Goal: Information Seeking & Learning: Learn about a topic

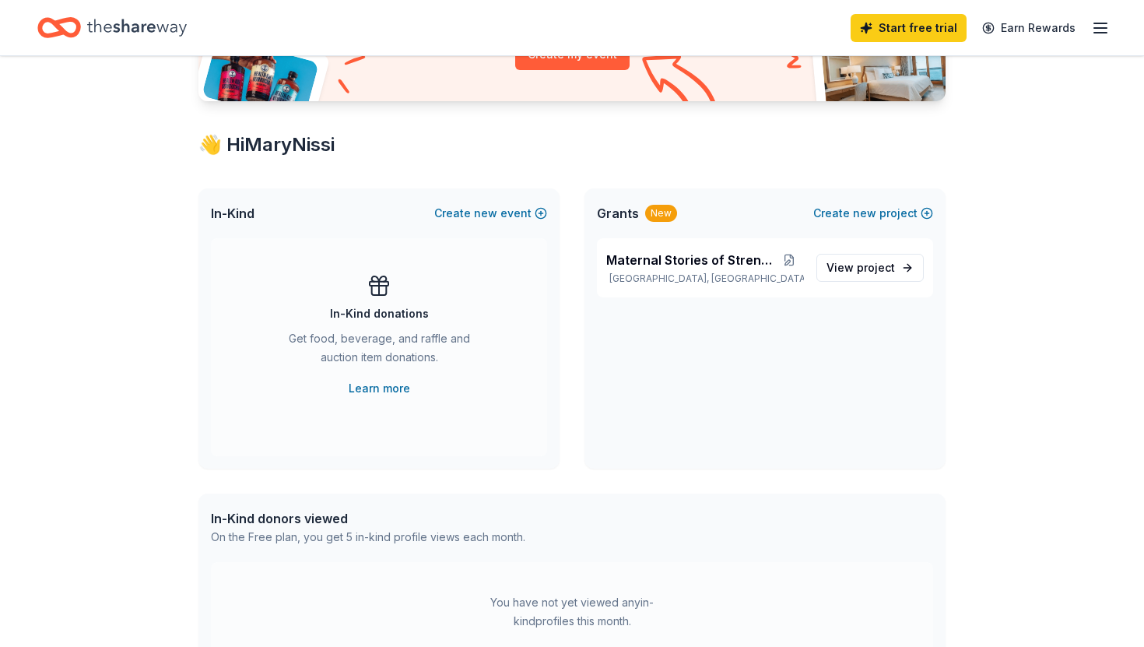
scroll to position [212, 0]
click at [681, 255] on span "Maternal Stories of Strength" at bounding box center [690, 259] width 168 height 19
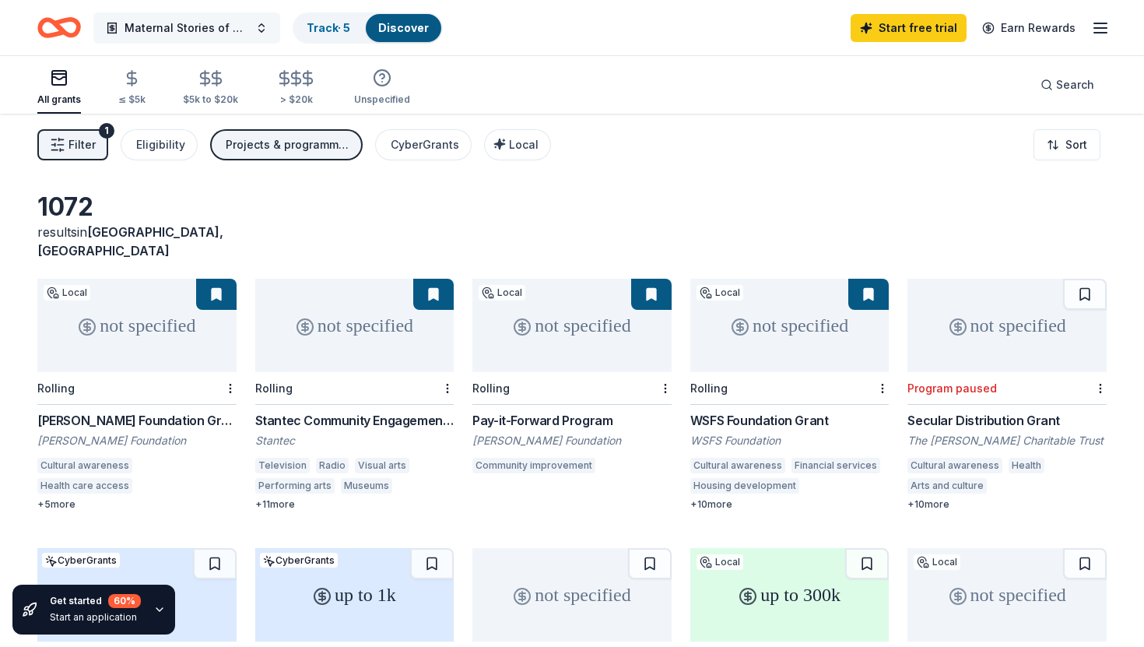
click at [162, 24] on span "Maternal Stories of Strength" at bounding box center [187, 28] width 125 height 19
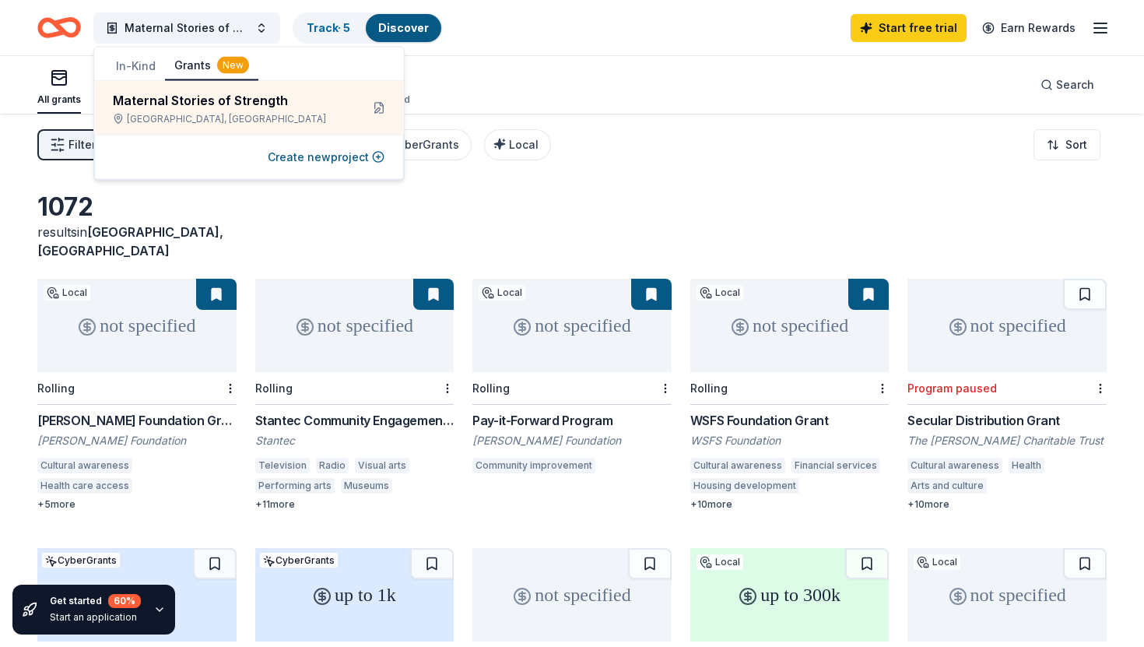
click at [649, 214] on div "1072 results in Roslyn, PA" at bounding box center [571, 225] width 1069 height 68
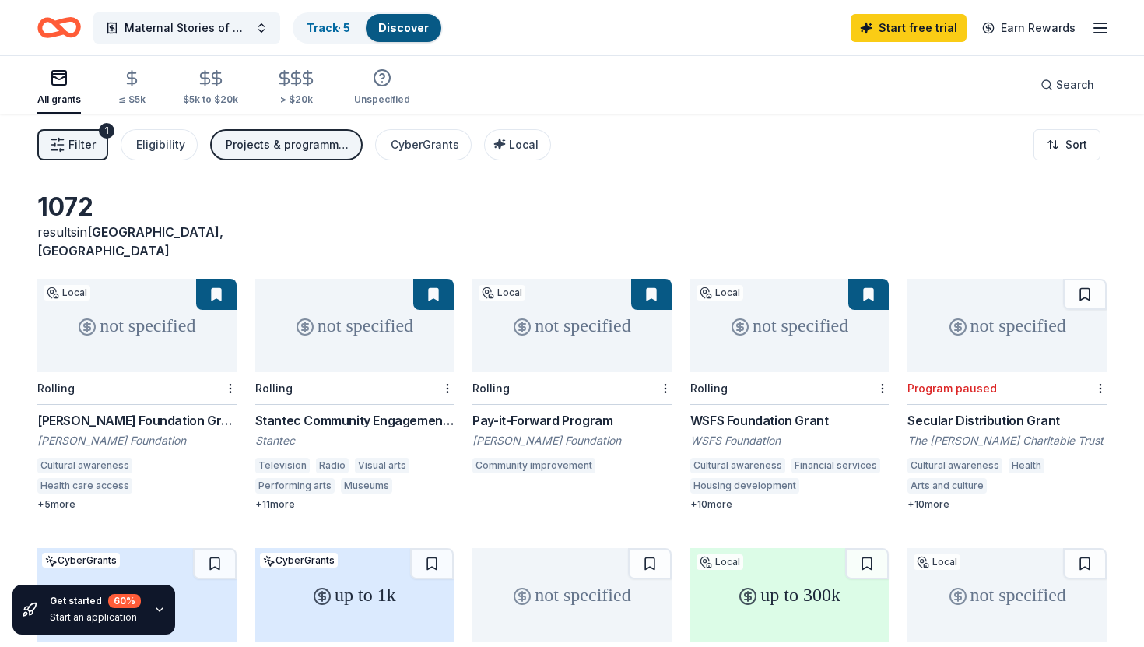
click at [54, 85] on rect "button" at bounding box center [59, 78] width 14 height 14
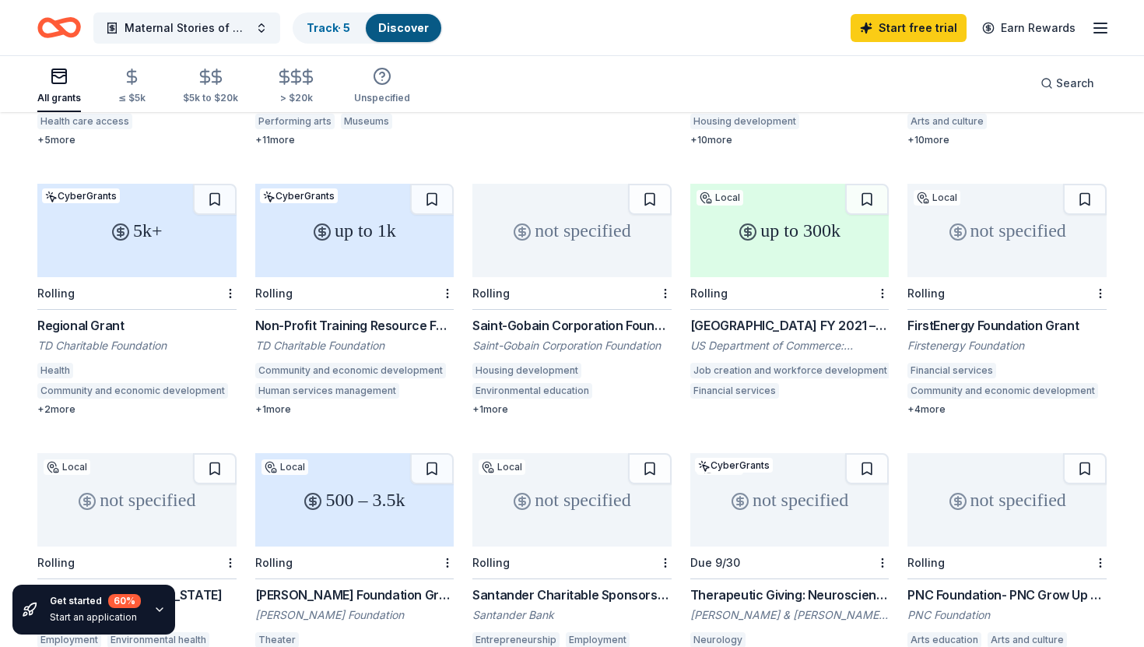
scroll to position [356, 0]
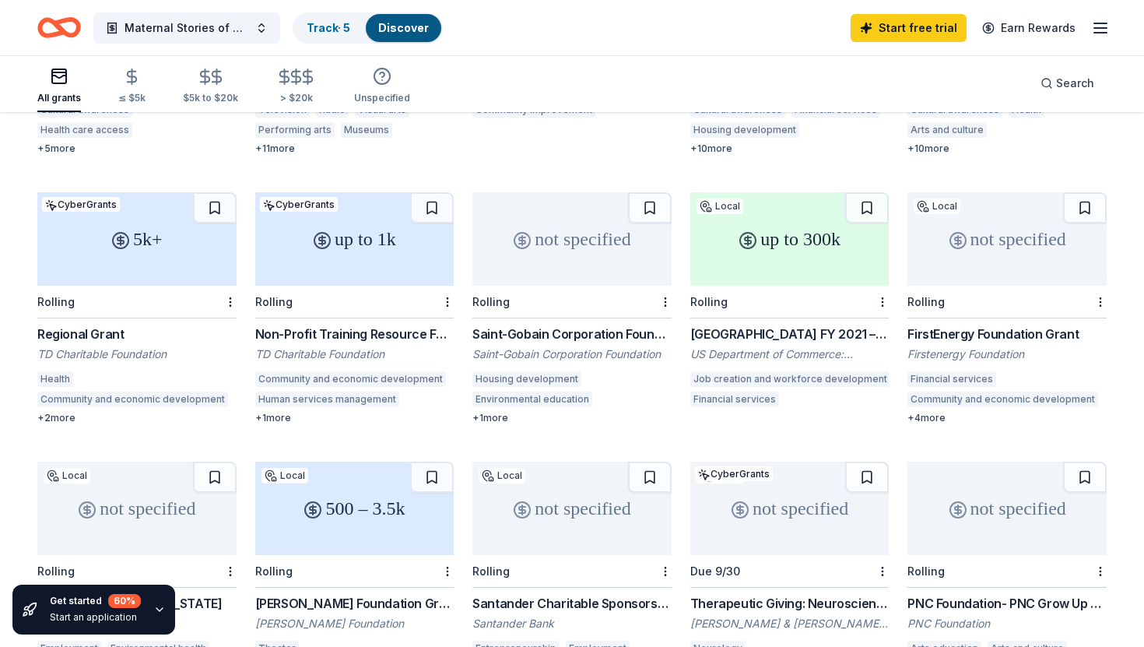
click at [796, 257] on div "up to 300k" at bounding box center [789, 238] width 199 height 93
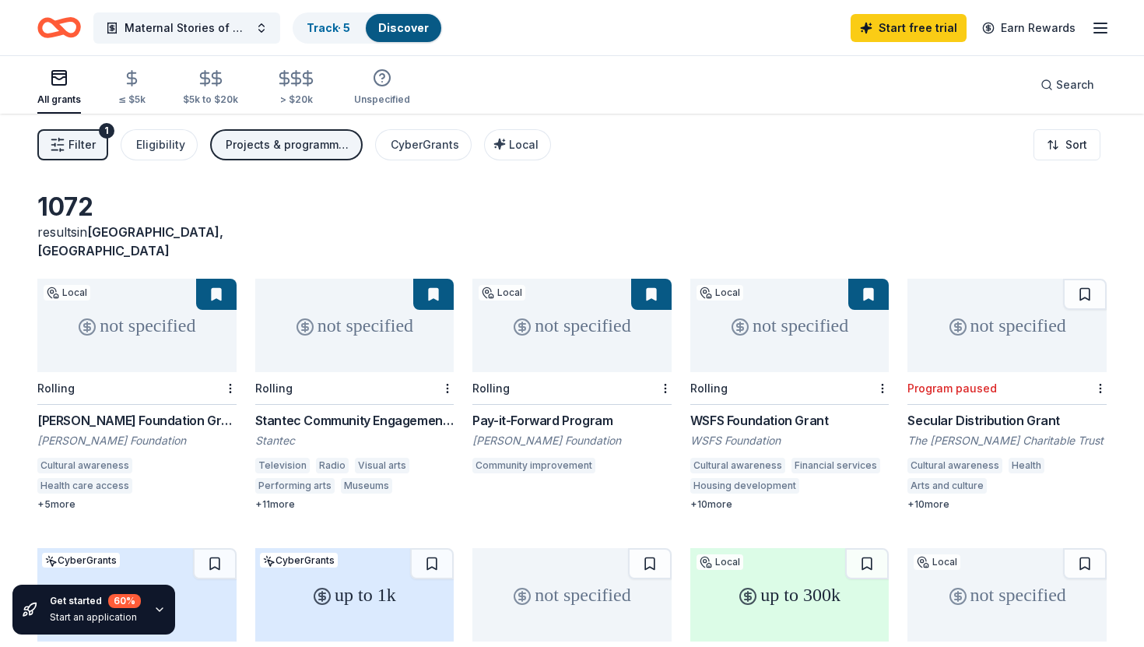
click at [66, 22] on icon "Home" at bounding box center [66, 27] width 24 height 16
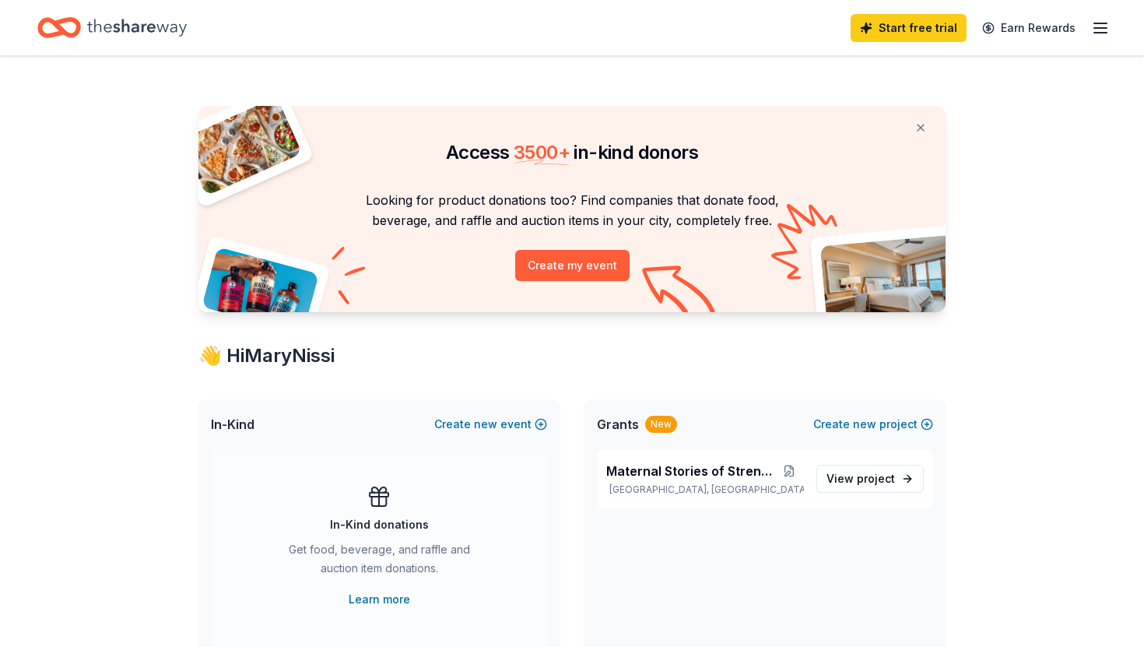
click at [1098, 33] on icon "button" at bounding box center [1100, 28] width 19 height 19
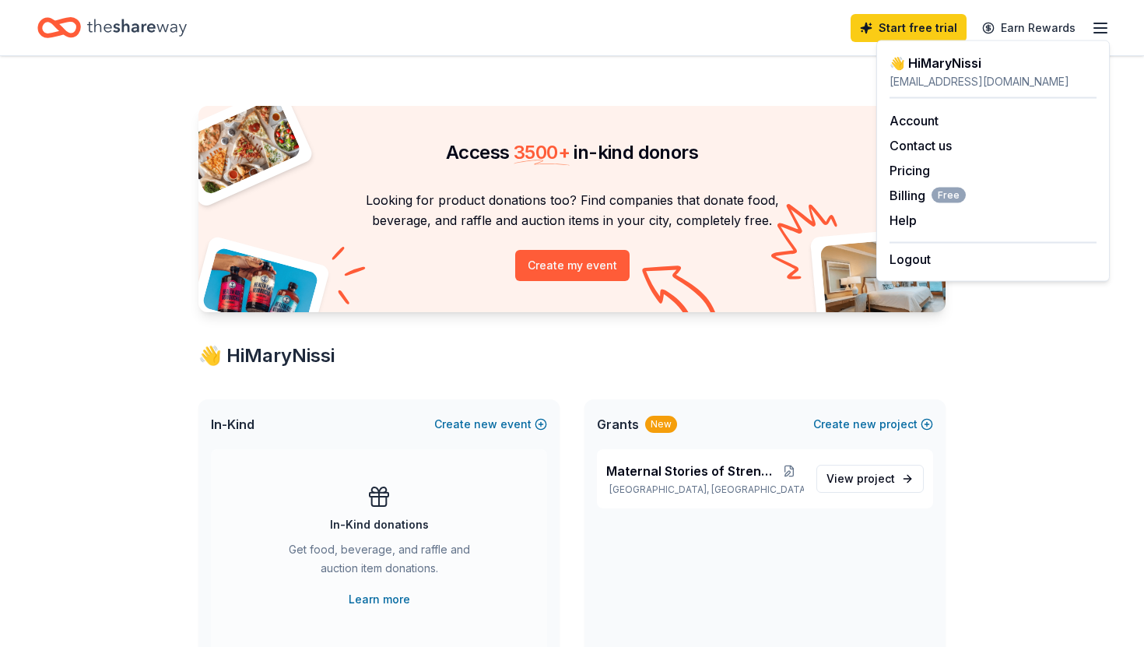
click at [642, 82] on div "Access 3500 + in-kind donors Looking for product donations too? Find companies …" at bounding box center [572, 613] width 797 height 1115
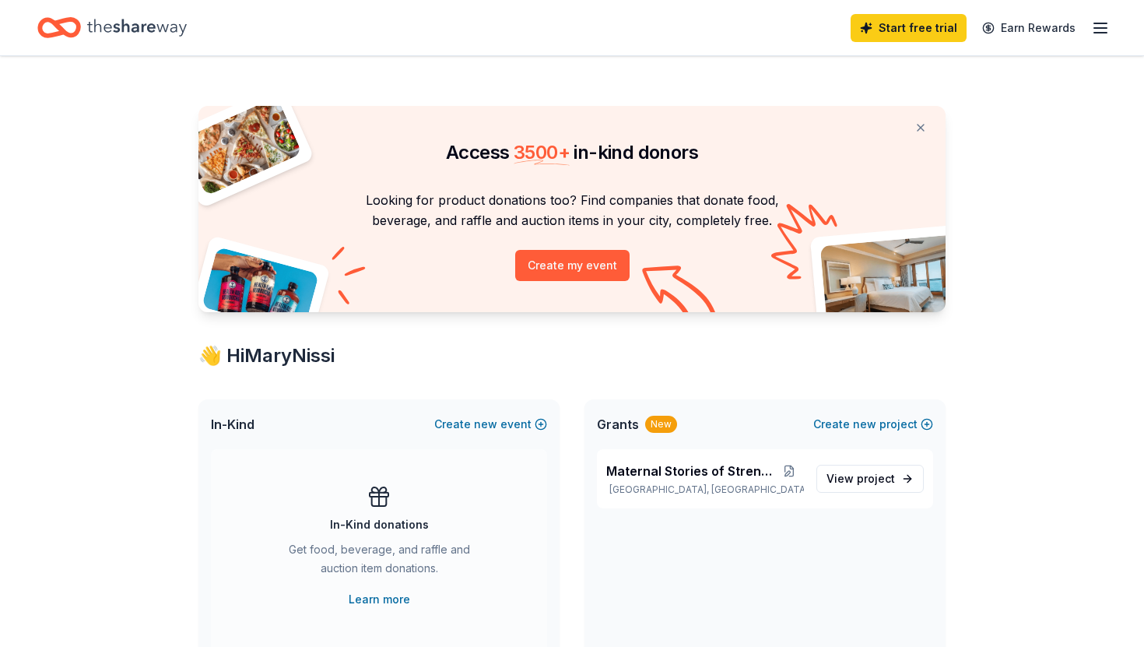
click at [167, 22] on icon "Home" at bounding box center [137, 28] width 100 height 32
click at [61, 30] on icon "Home" at bounding box center [66, 27] width 24 height 16
click at [669, 468] on span "Maternal Stories of Strength" at bounding box center [690, 470] width 168 height 19
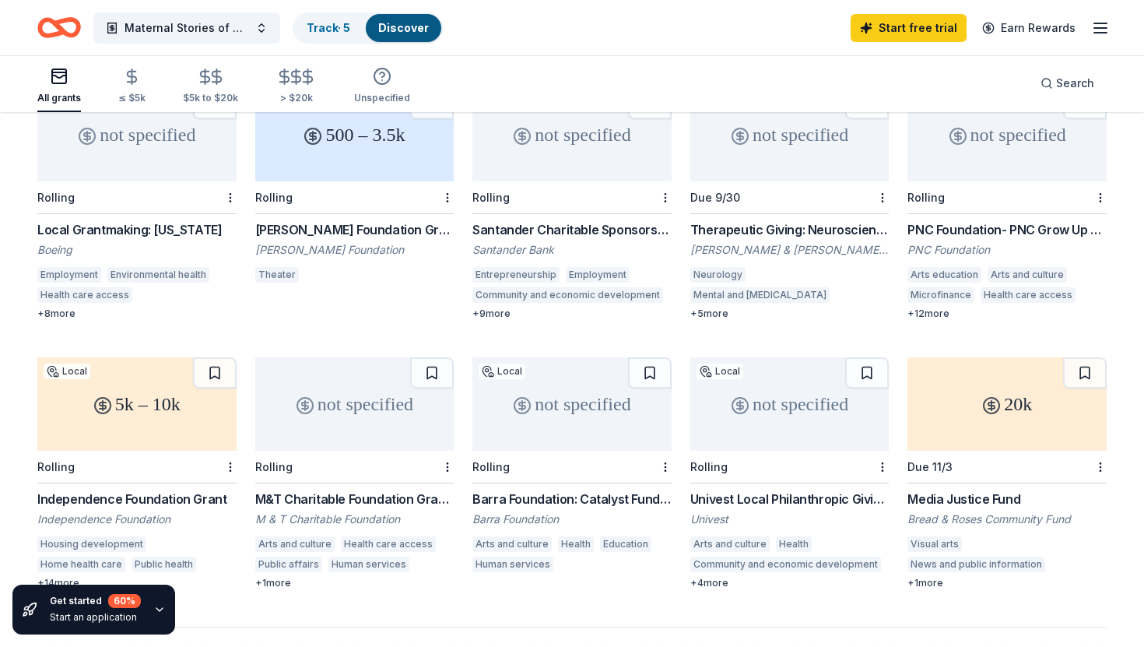
scroll to position [780, 0]
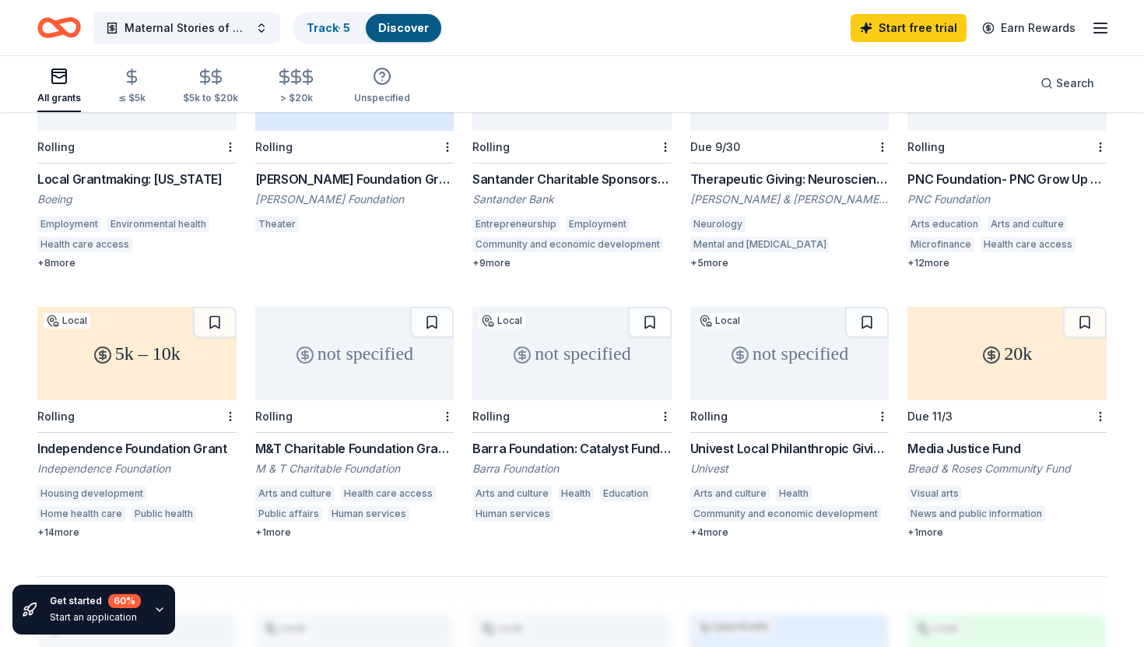
click at [151, 353] on div "5k – 10k" at bounding box center [136, 353] width 199 height 93
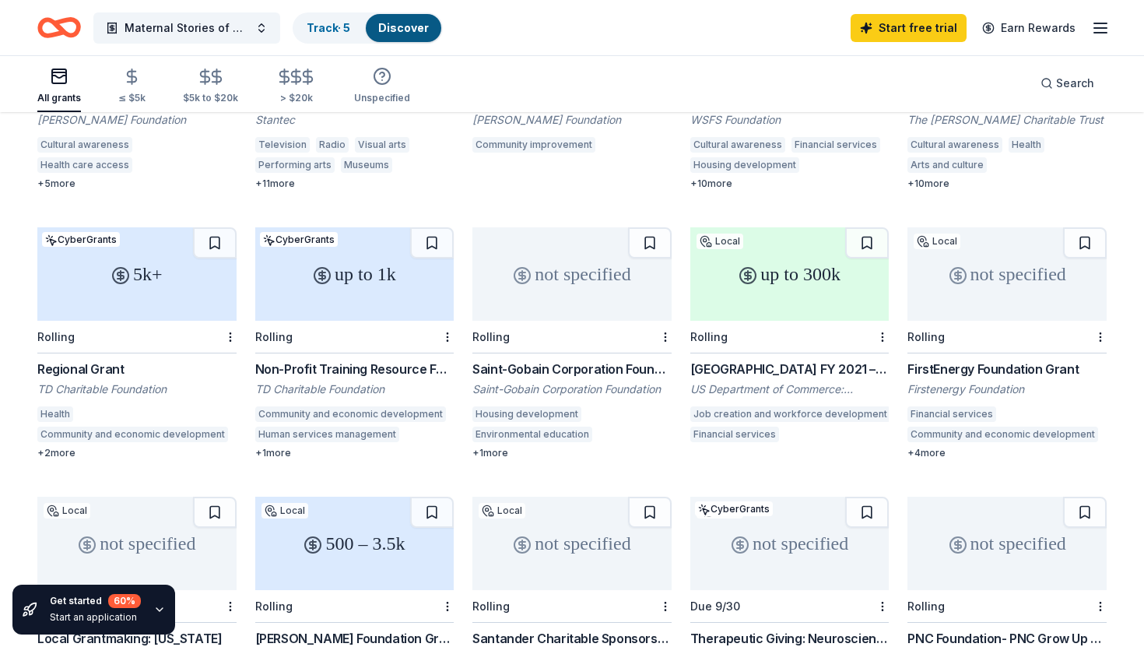
scroll to position [0, 0]
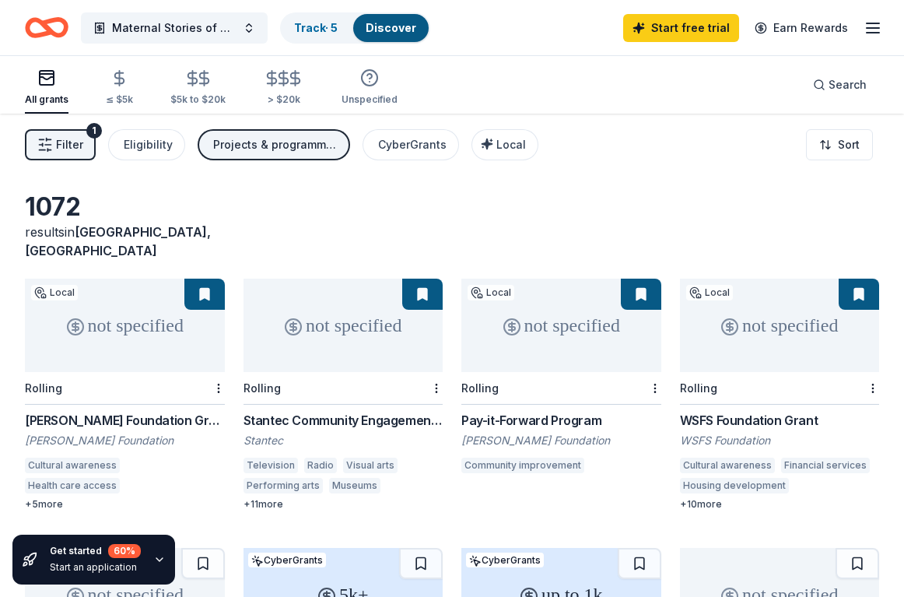
click at [85, 143] on button "Filter 1" at bounding box center [60, 144] width 71 height 31
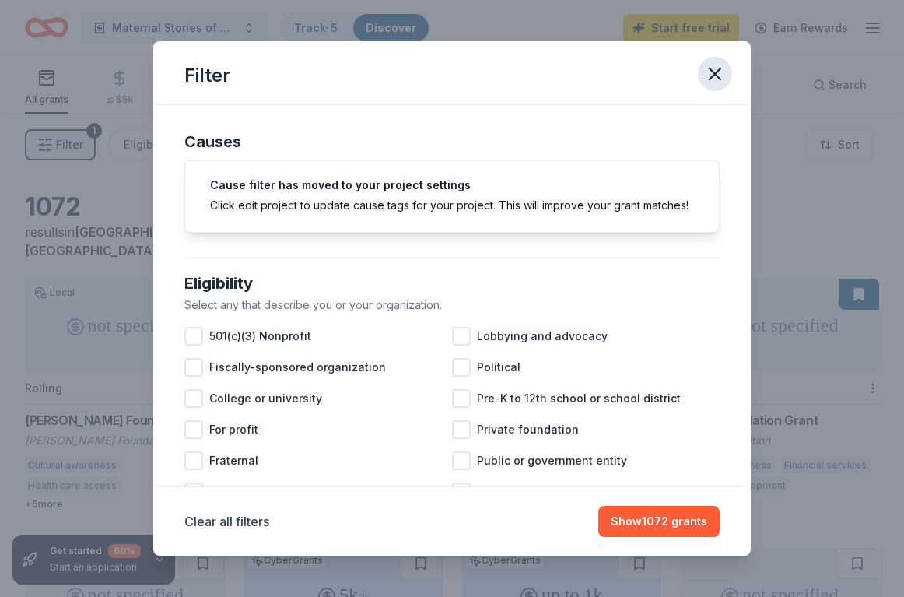
click at [719, 74] on icon "button" at bounding box center [715, 74] width 22 height 22
